Goal: Task Accomplishment & Management: Manage account settings

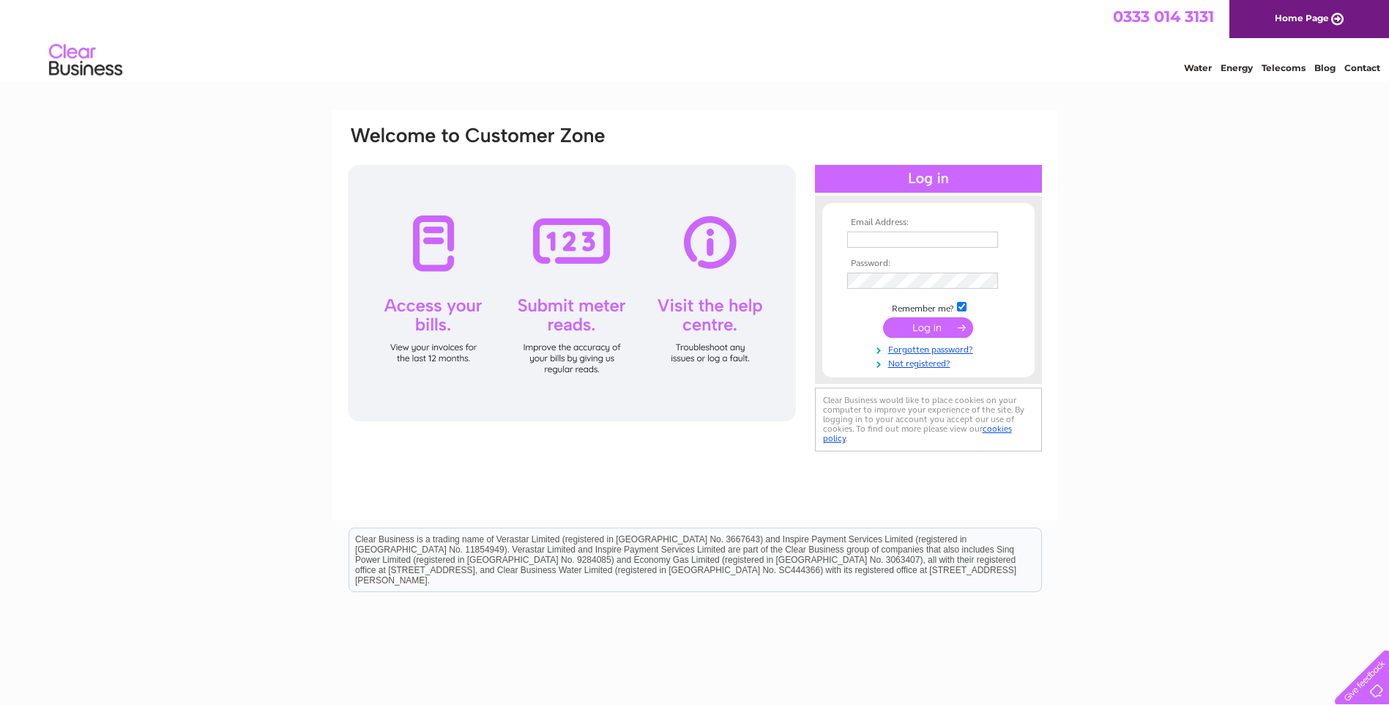
drag, startPoint x: 0, startPoint y: 0, endPoint x: 883, endPoint y: 237, distance: 914.5
click at [883, 237] on input "text" at bounding box center [922, 239] width 151 height 16
type input "enquiries@forrestprecisioneng.com"
click at [907, 337] on input "submit" at bounding box center [928, 327] width 90 height 21
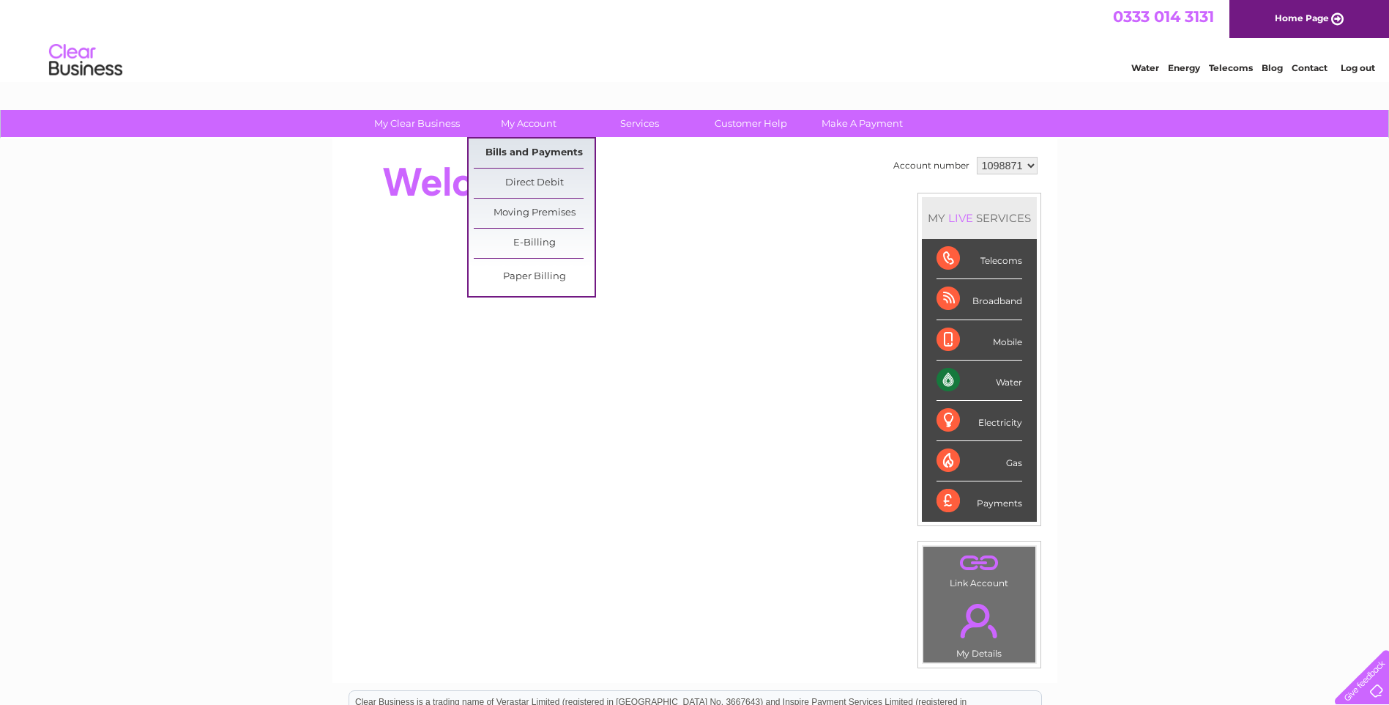
click at [526, 152] on link "Bills and Payments" at bounding box center [534, 152] width 121 height 29
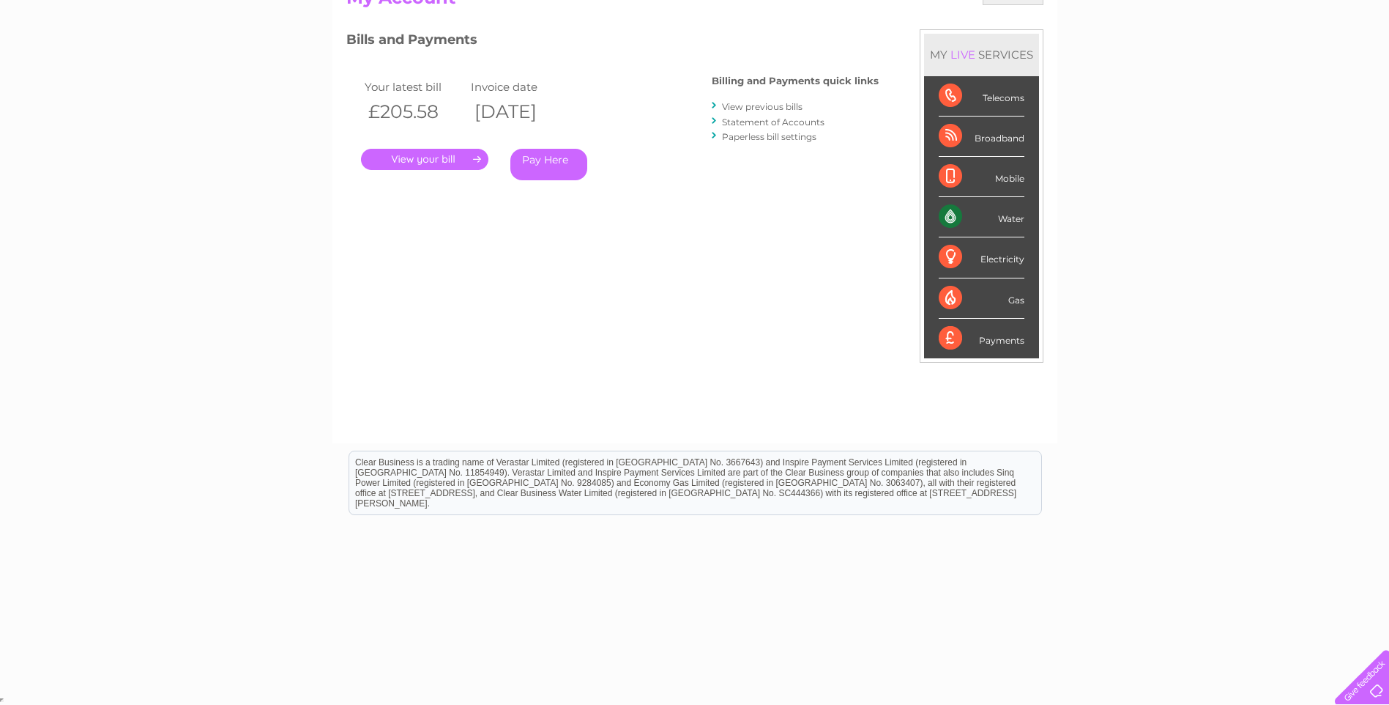
click at [431, 160] on link "." at bounding box center [424, 159] width 127 height 21
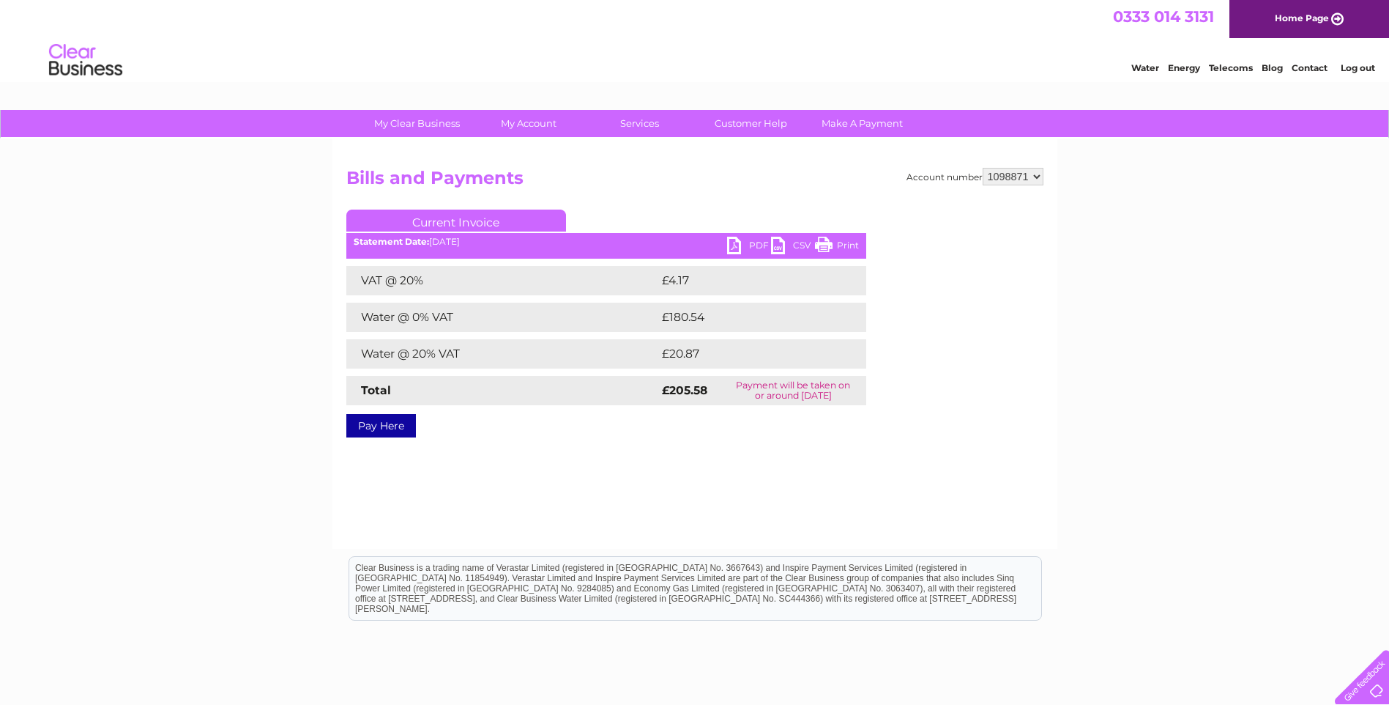
click at [735, 248] on link "PDF" at bounding box center [749, 247] width 44 height 21
